Goal: Task Accomplishment & Management: Use online tool/utility

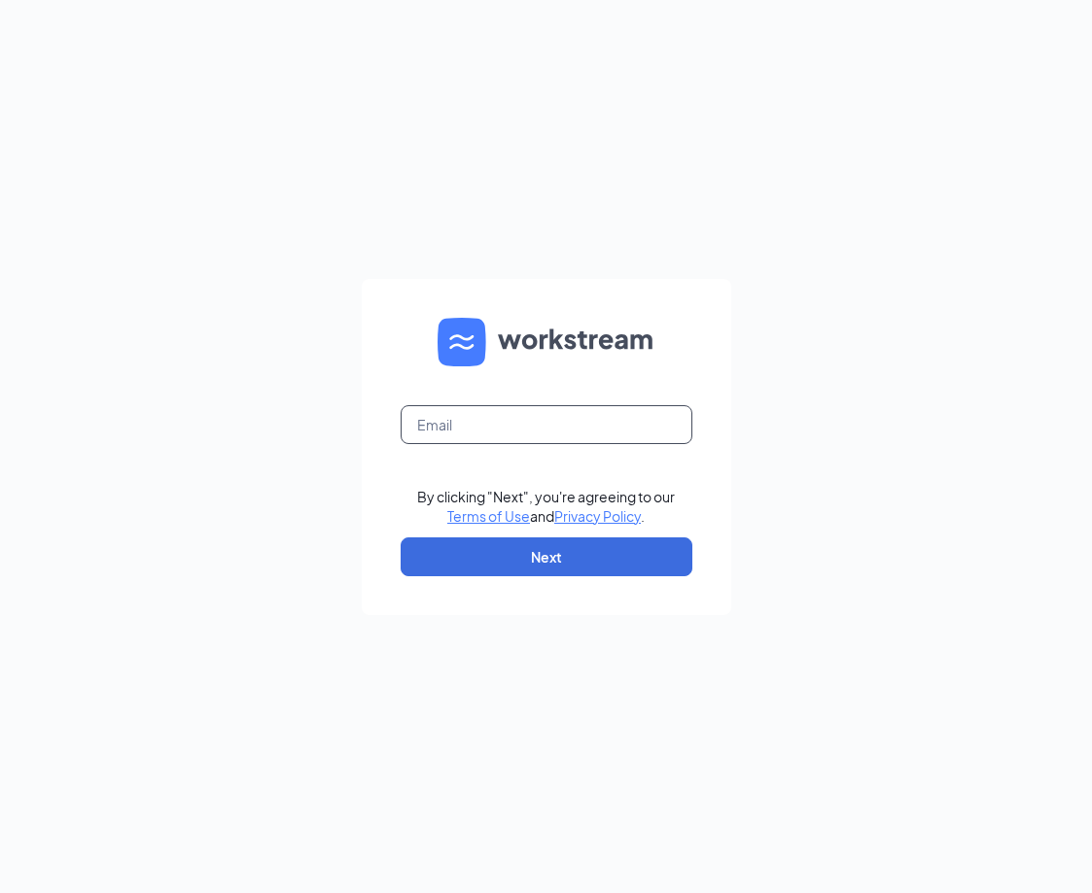
click at [465, 422] on input "text" at bounding box center [547, 424] width 292 height 39
type input "[PERSON_NAME][EMAIL_ADDRESS][DOMAIN_NAME]"
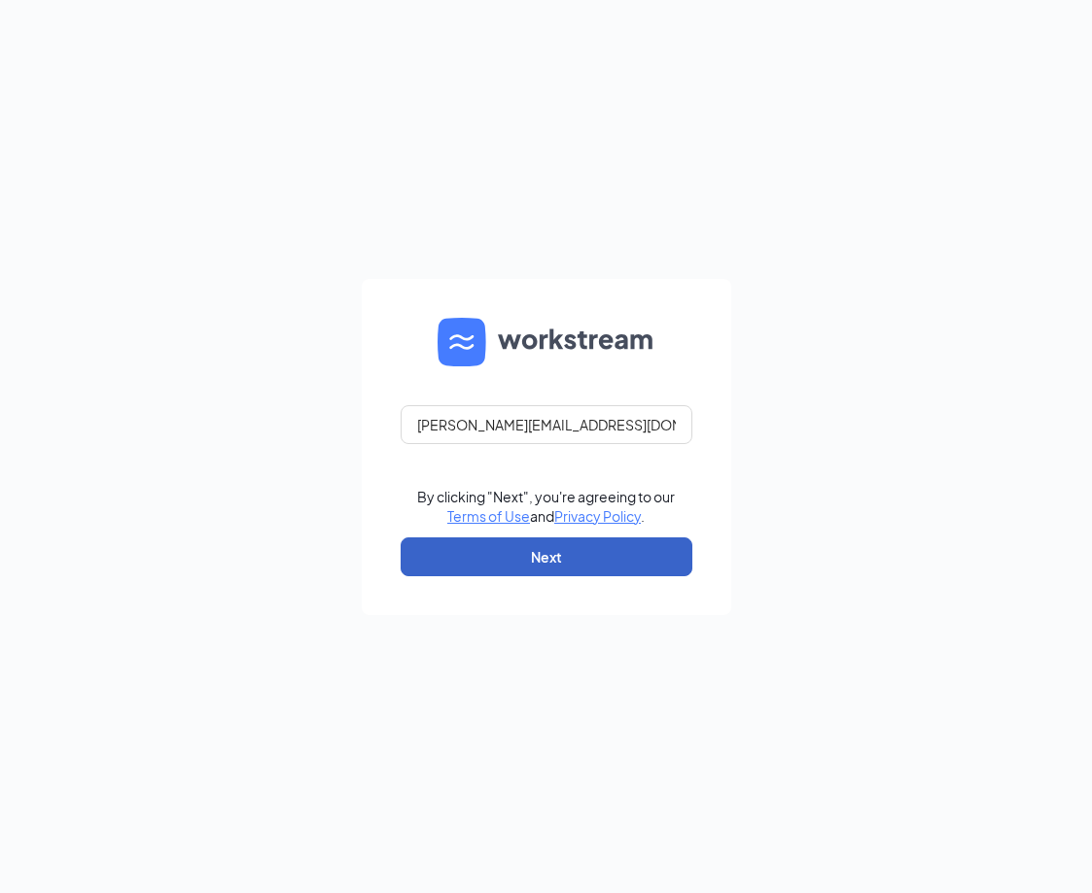
click at [505, 555] on button "Next" at bounding box center [547, 557] width 292 height 39
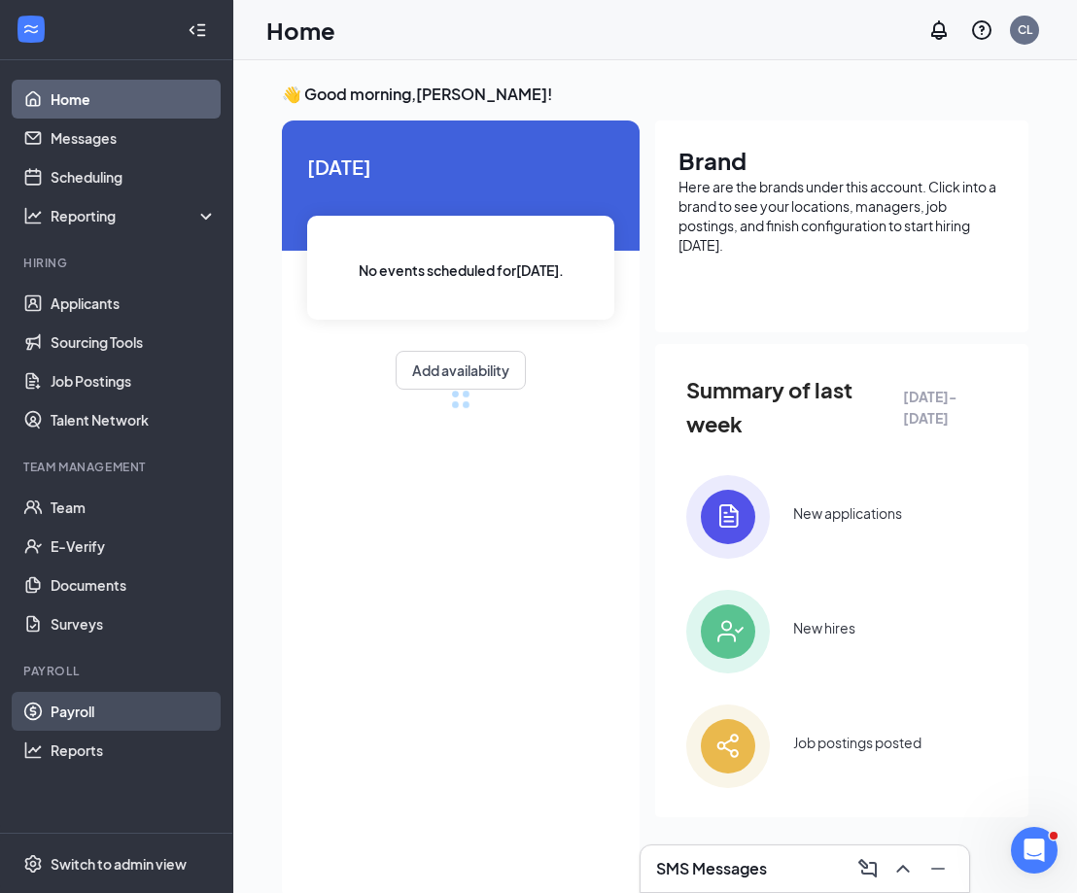
click at [83, 707] on link "Payroll" at bounding box center [134, 711] width 166 height 39
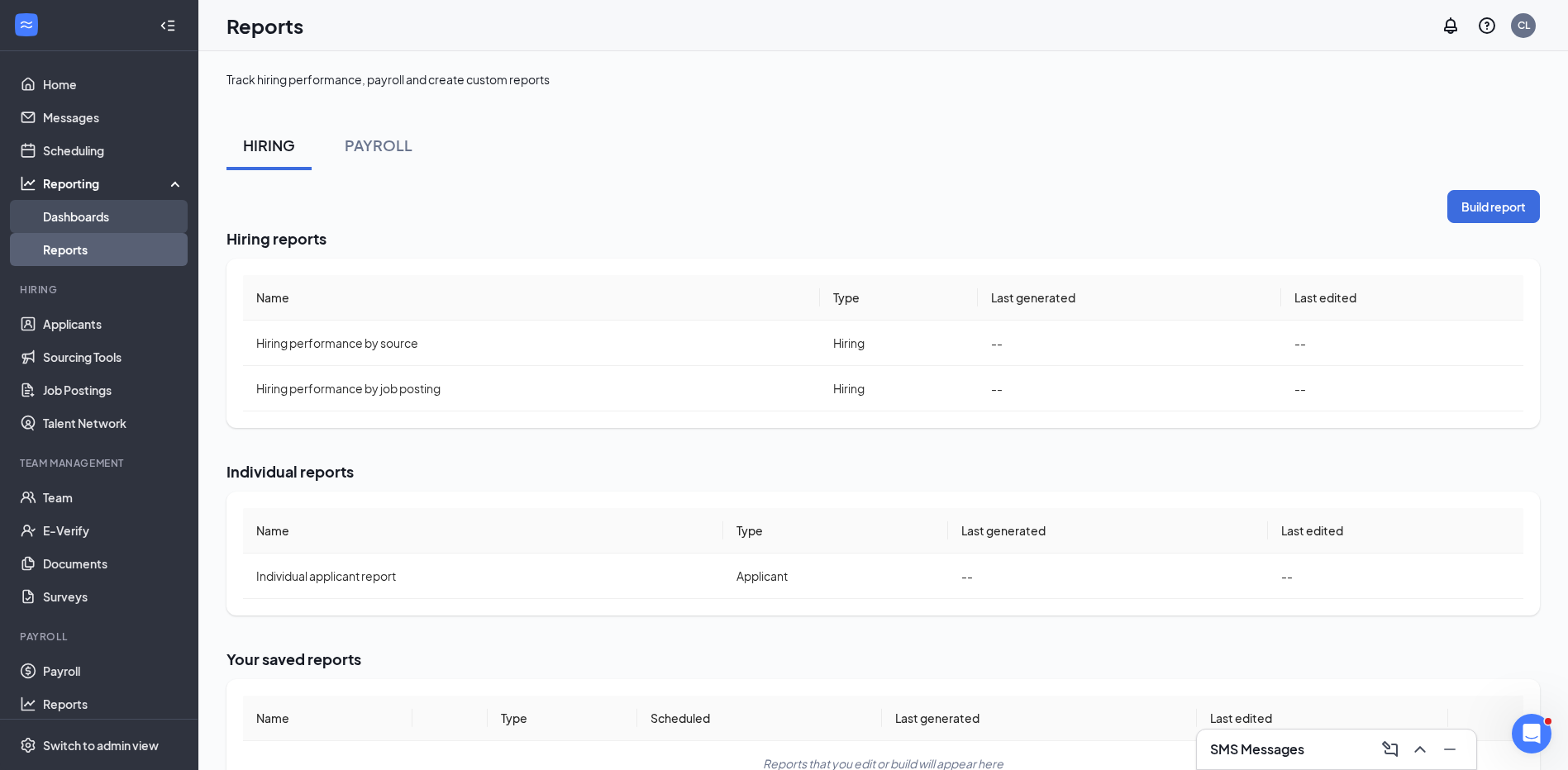
click at [92, 220] on link "Dashboards" at bounding box center [114, 216] width 141 height 33
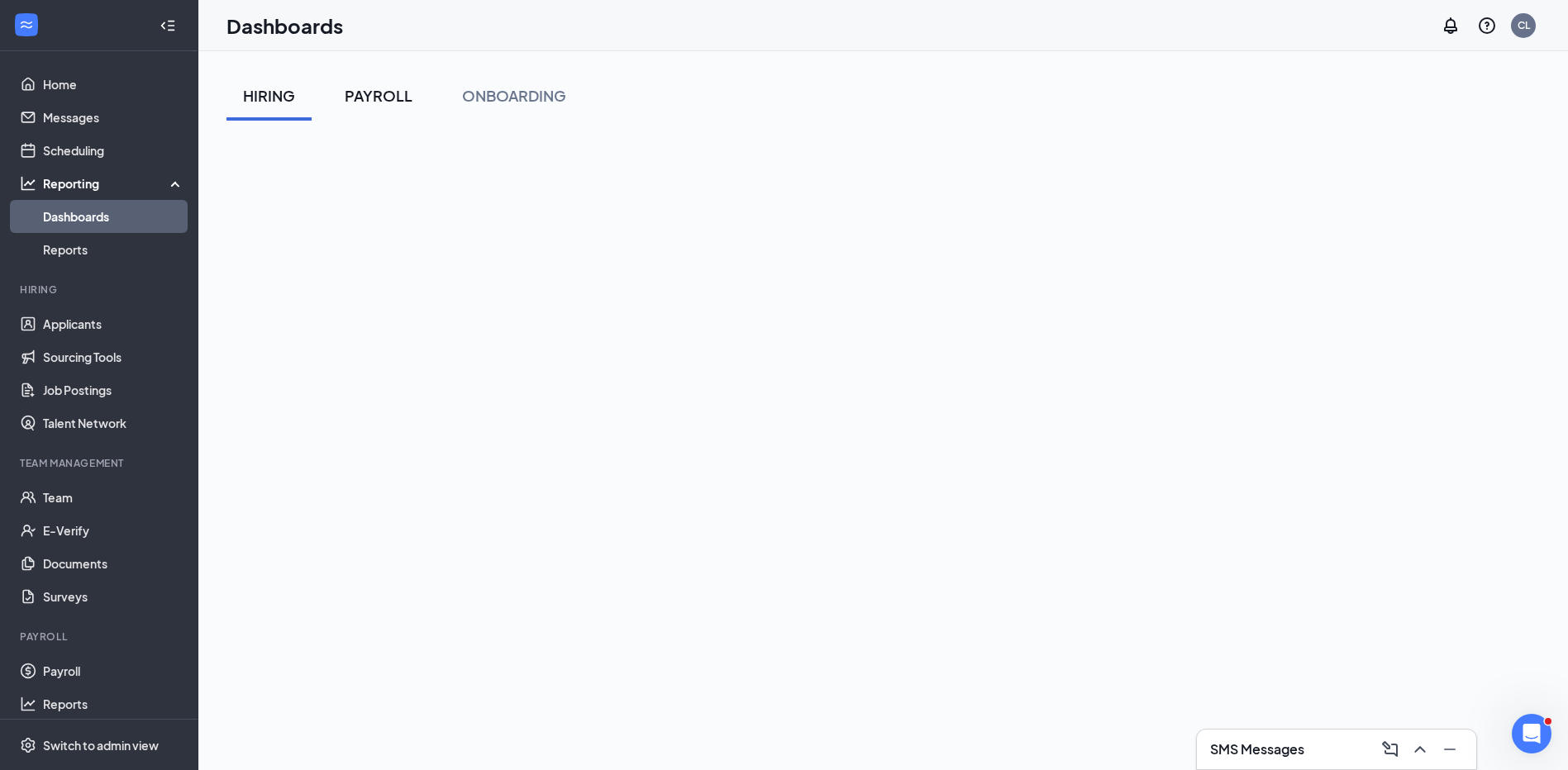
click at [387, 89] on div "PAYROLL" at bounding box center [378, 95] width 68 height 20
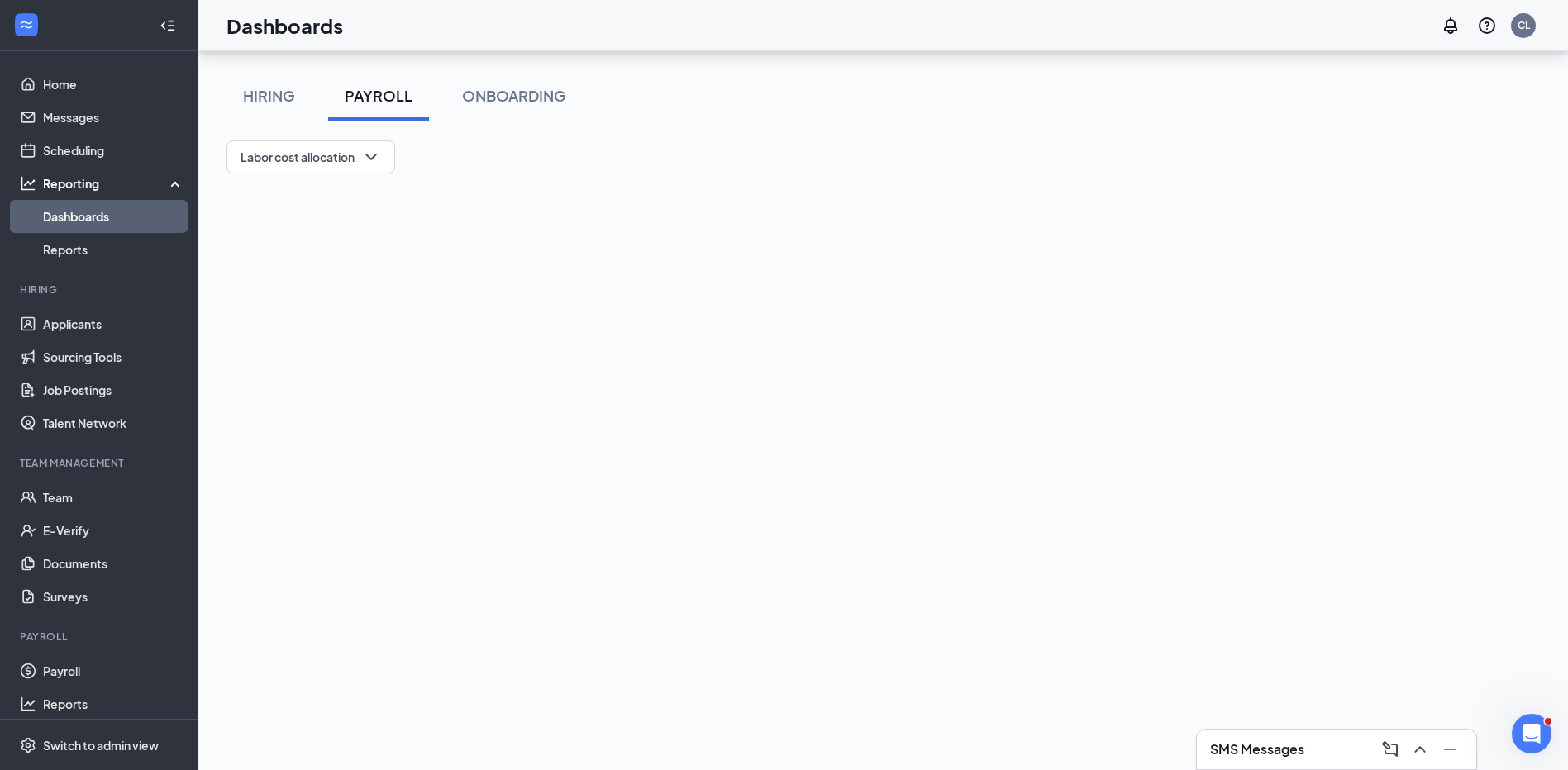
scroll to position [165, 0]
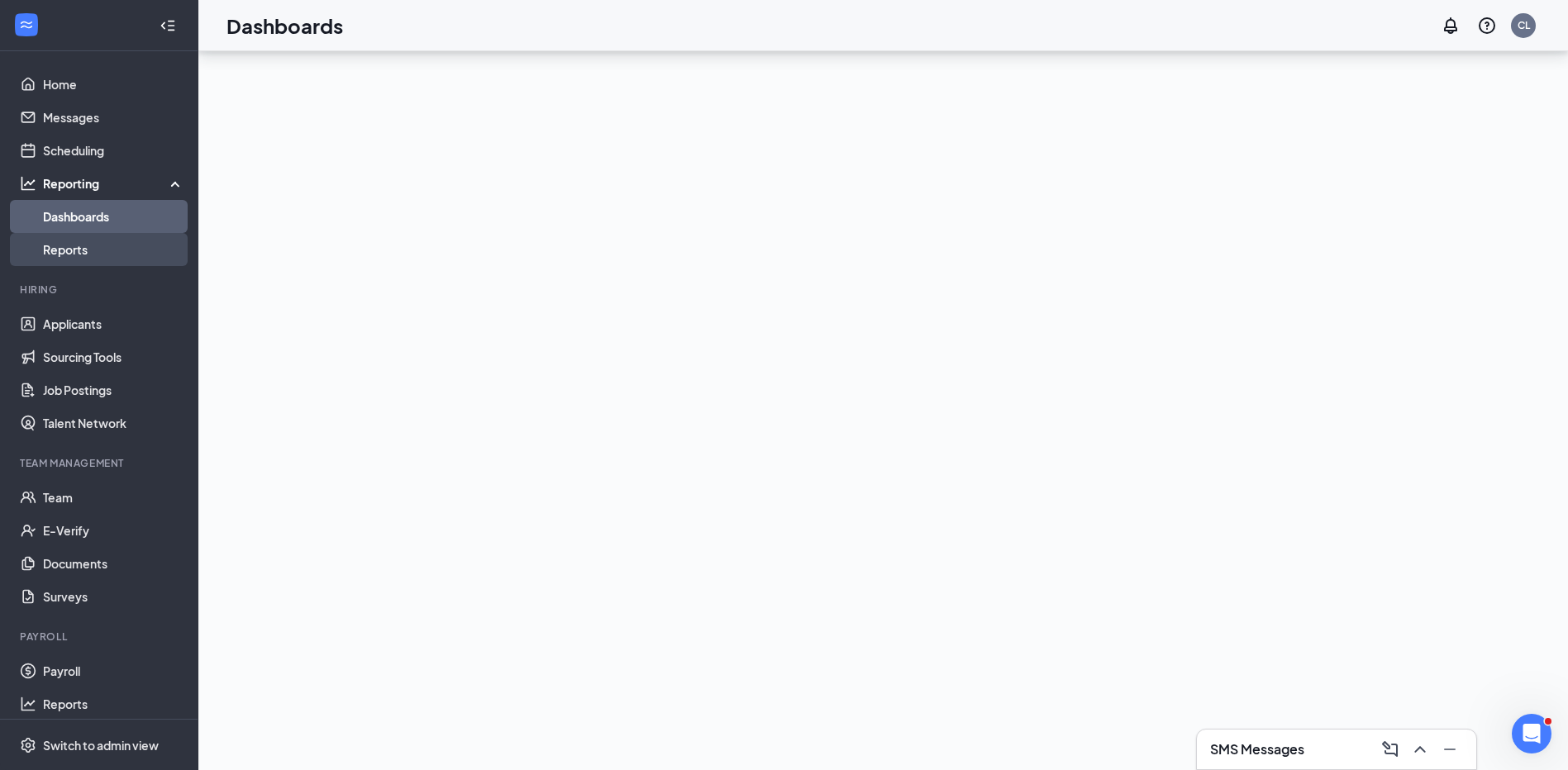
click at [78, 240] on link "Reports" at bounding box center [114, 249] width 141 height 33
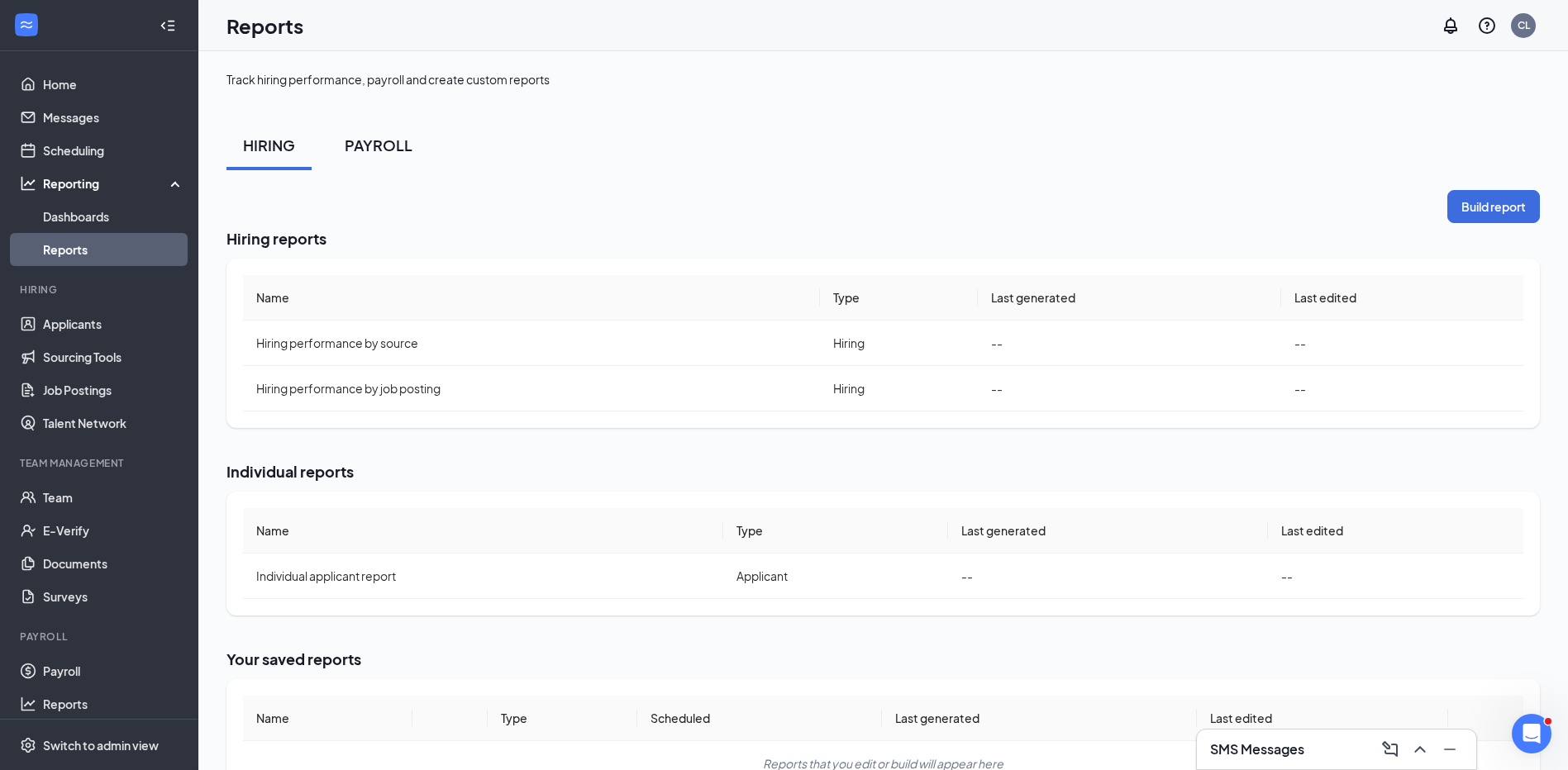
click at [366, 139] on div "PAYROLL" at bounding box center [378, 144] width 68 height 20
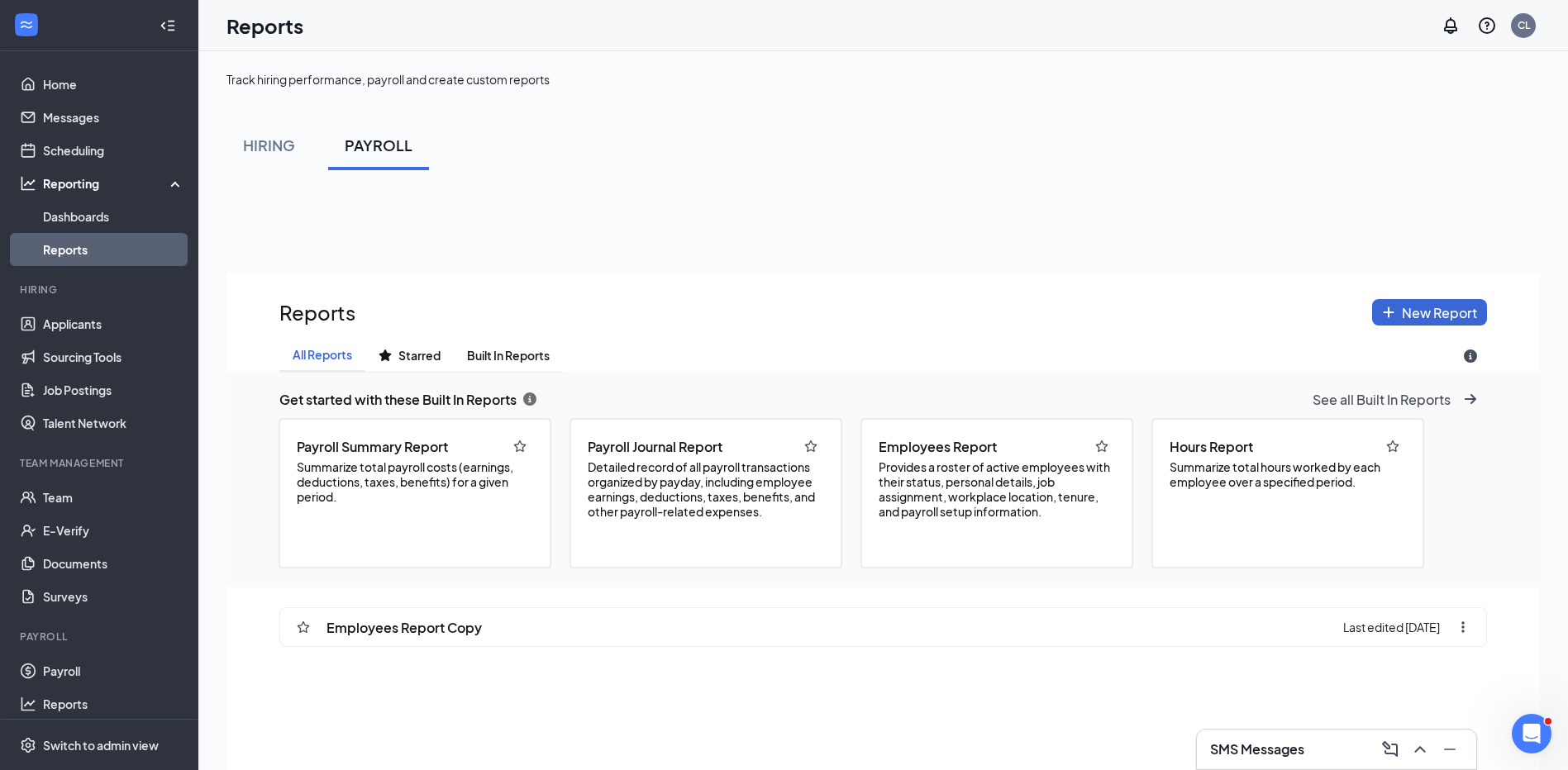
scroll to position [886, 1314]
click at [488, 543] on div "Payroll Summary Report Summarize total payroll costs (earnings, deductions, tax…" at bounding box center [415, 493] width 271 height 149
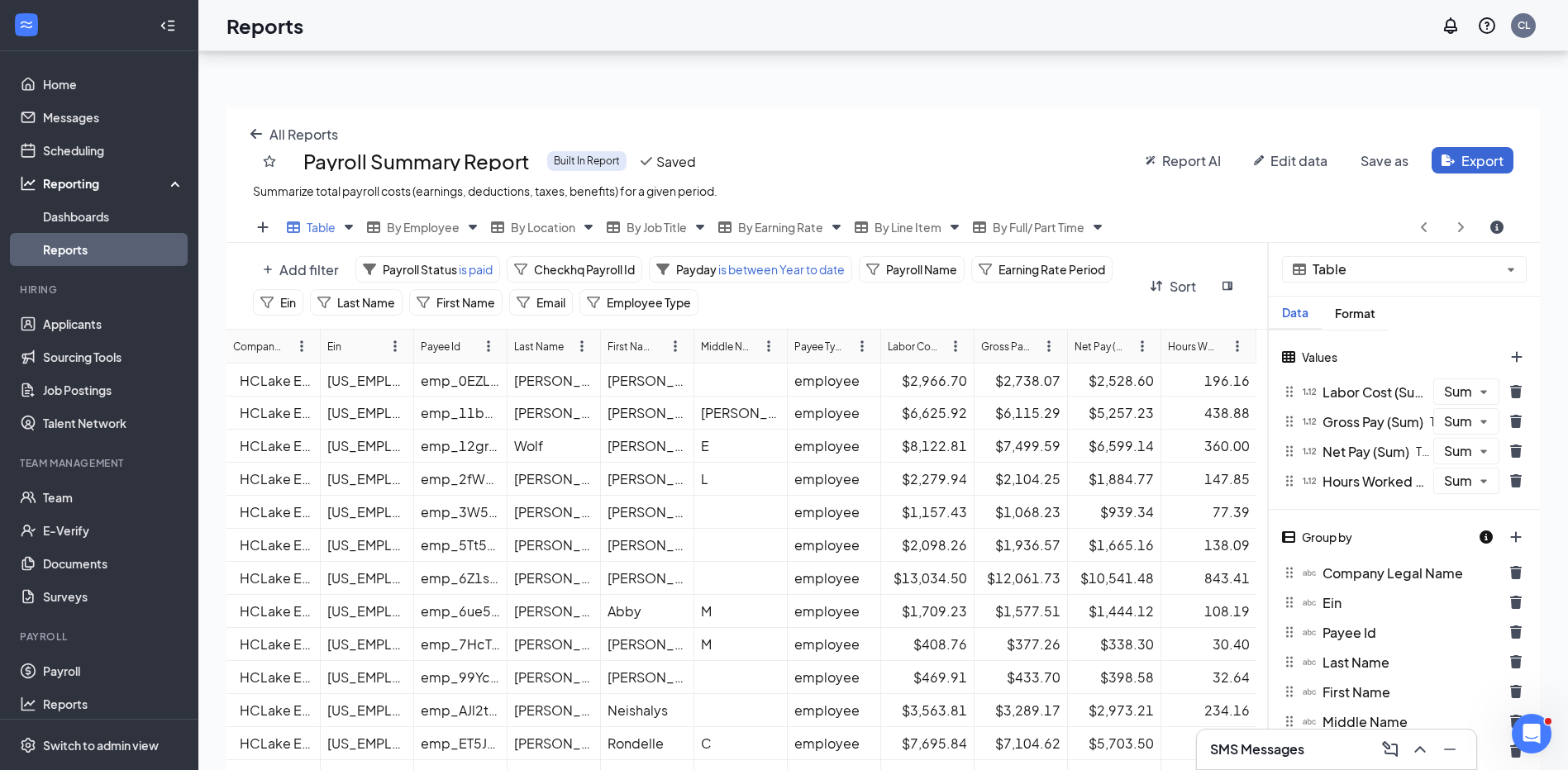
scroll to position [0, 0]
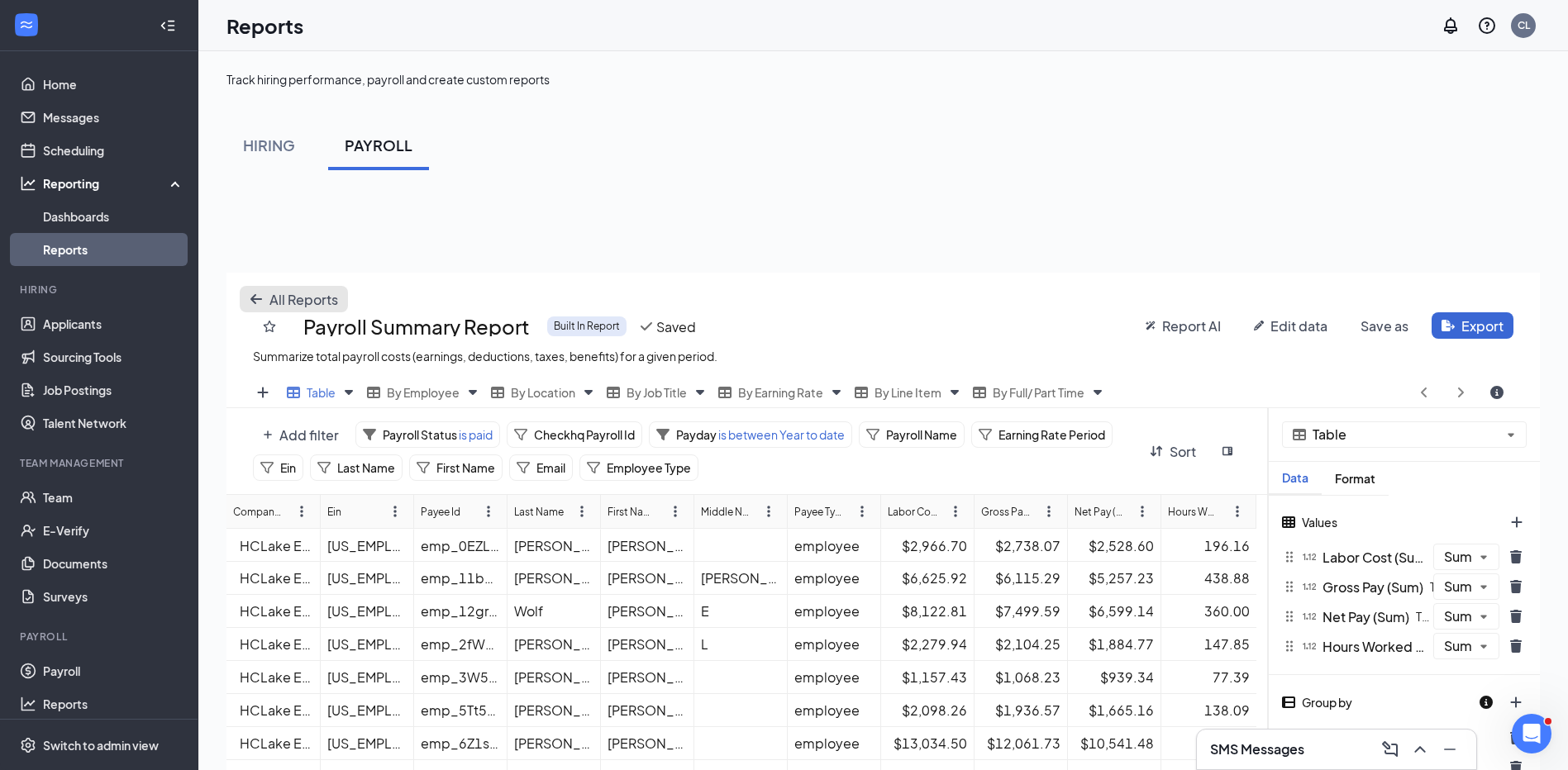
click at [258, 304] on icon "arrow-left icon" at bounding box center [257, 299] width 14 height 14
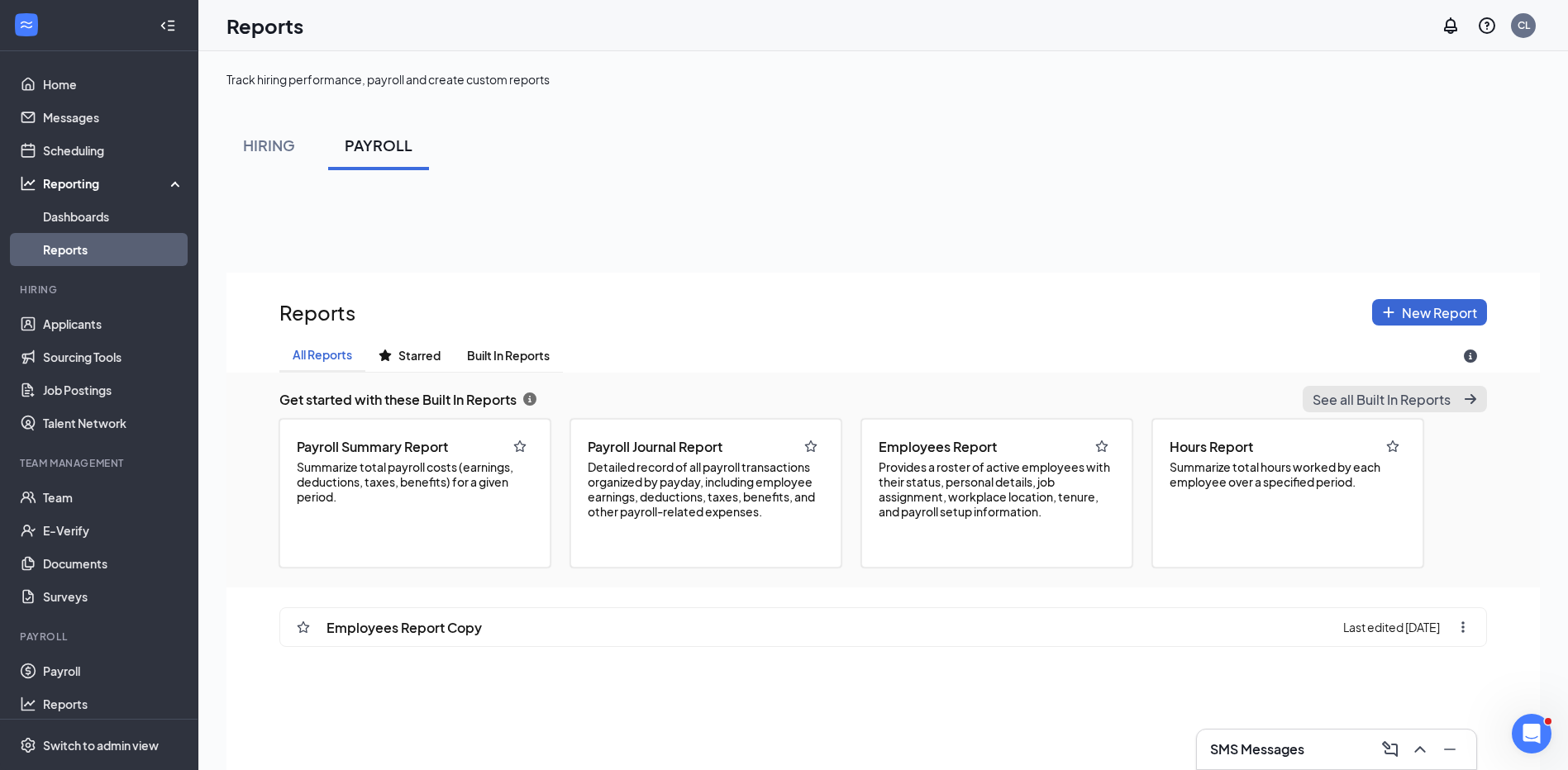
click at [1389, 399] on span "See all Built In Reports" at bounding box center [1382, 399] width 138 height 17
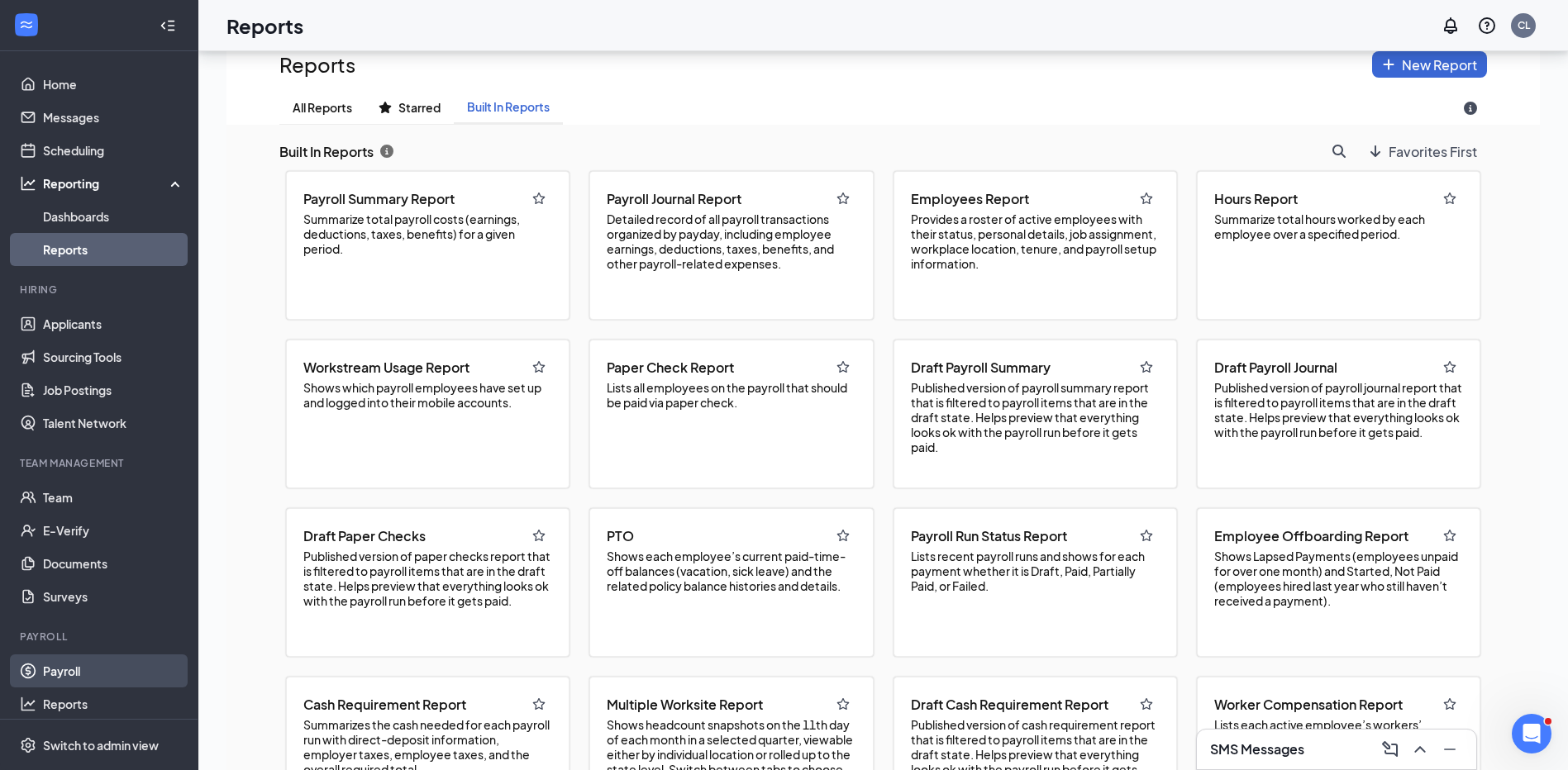
click at [68, 666] on link "Payroll" at bounding box center [114, 671] width 141 height 33
